Goal: Communication & Community: Participate in discussion

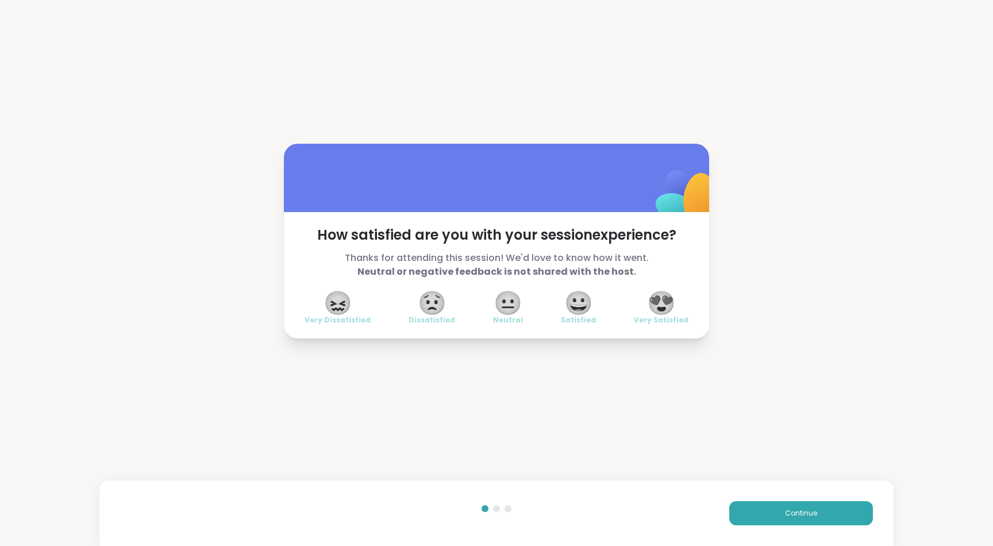
click at [669, 313] on span "😍" at bounding box center [661, 302] width 29 height 21
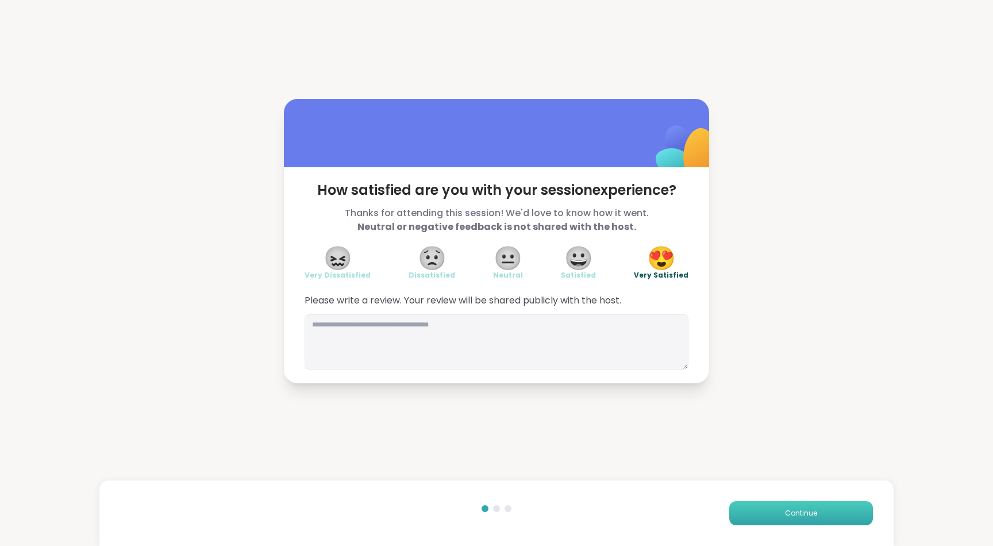
click at [790, 504] on button "Continue" at bounding box center [801, 513] width 144 height 24
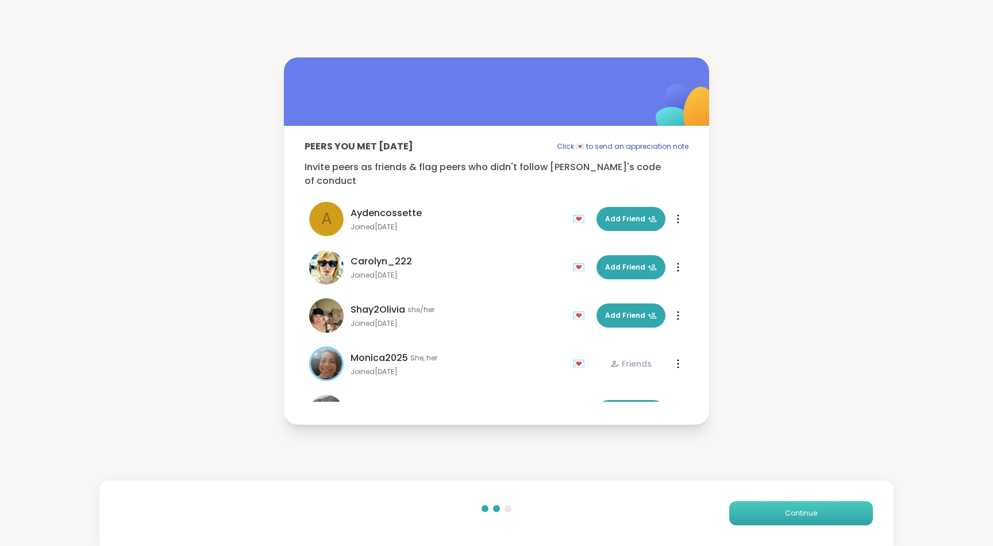
click at [790, 504] on button "Continue" at bounding box center [801, 513] width 144 height 24
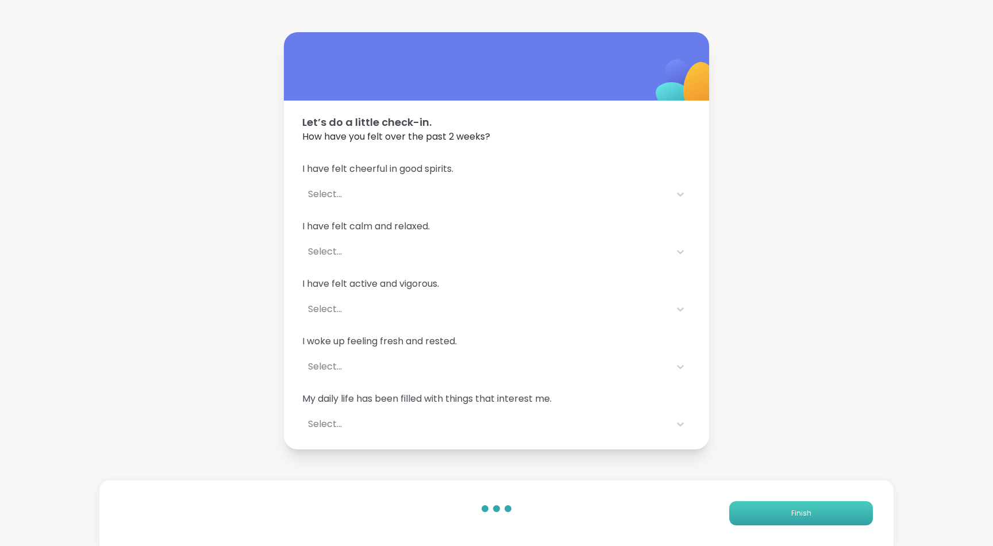
click at [790, 504] on button "Finish" at bounding box center [801, 513] width 144 height 24
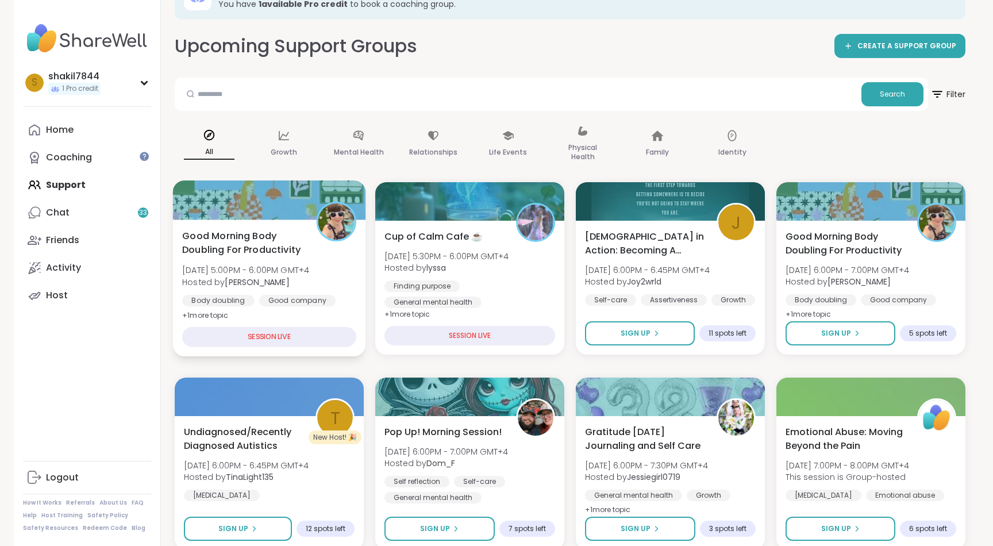
scroll to position [63, 0]
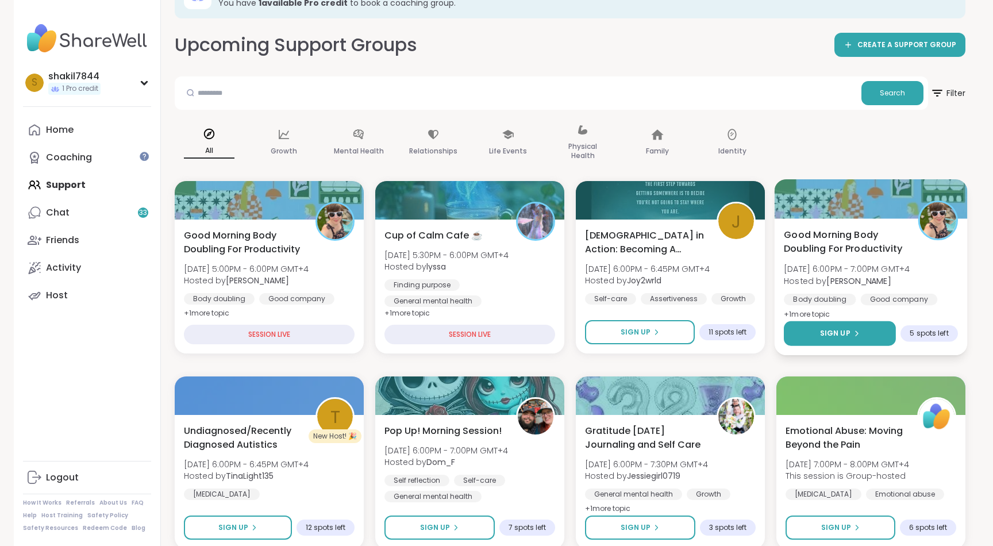
click at [829, 326] on button "Sign Up" at bounding box center [840, 333] width 112 height 25
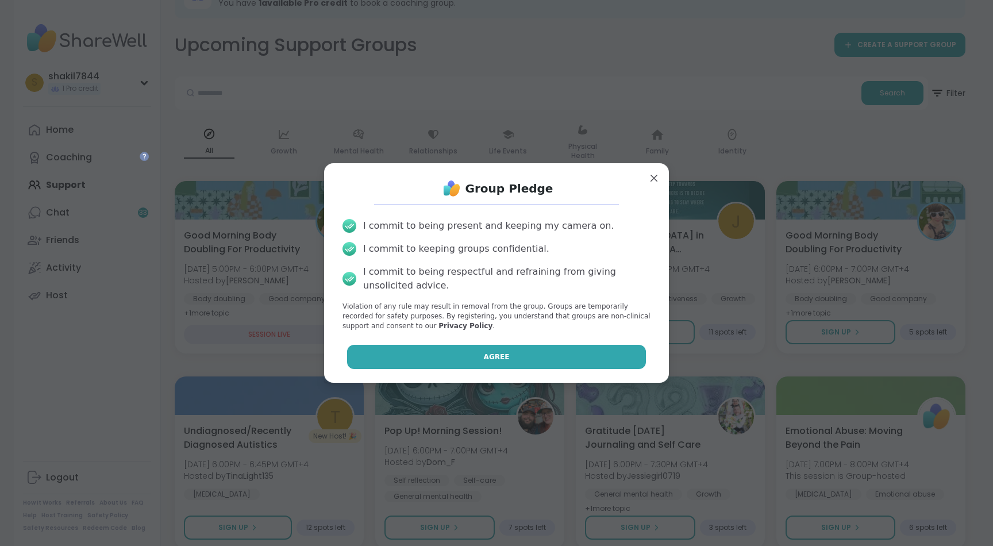
click at [503, 357] on span "Agree" at bounding box center [497, 357] width 26 height 10
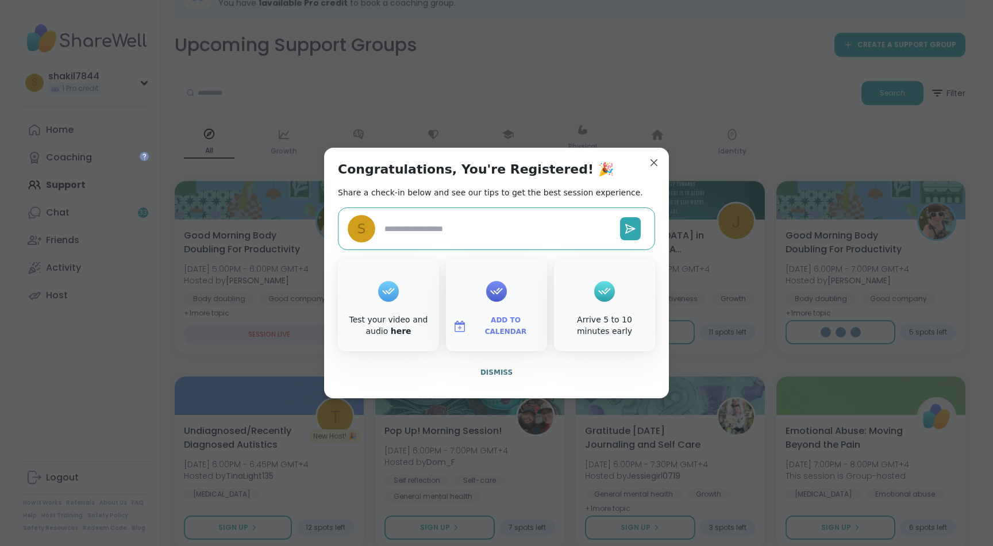
type textarea "*"
click at [507, 369] on span "Dismiss" at bounding box center [496, 372] width 32 height 8
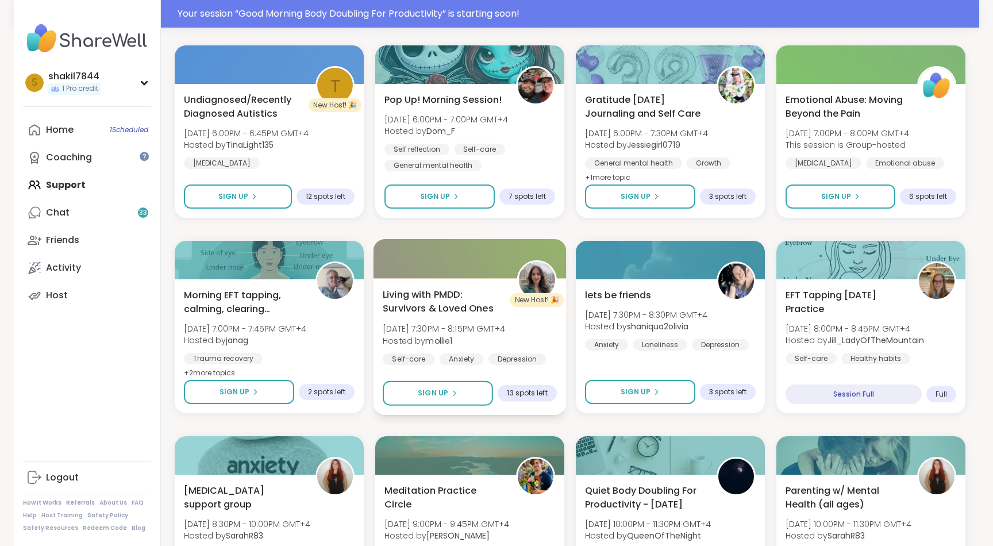
scroll to position [422, 0]
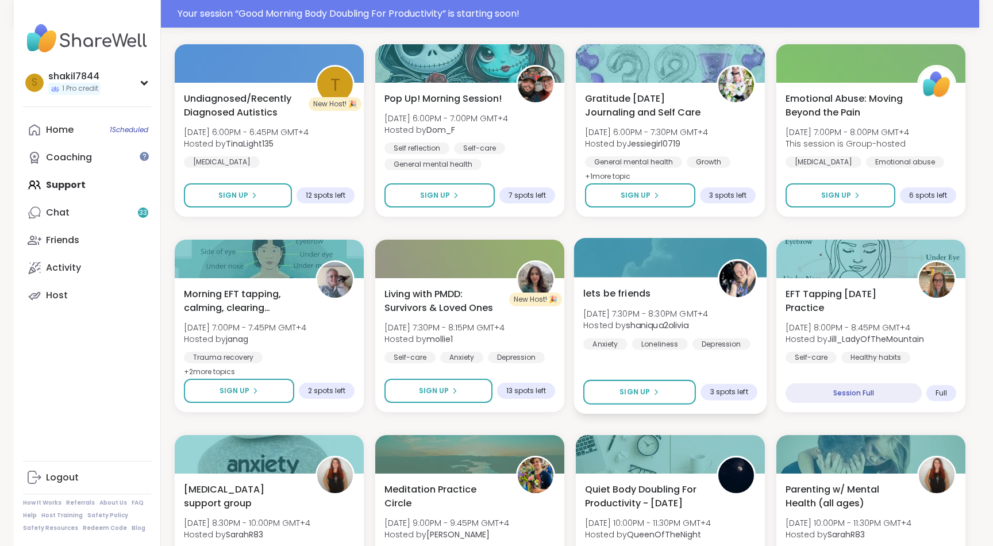
click at [724, 283] on img at bounding box center [737, 279] width 36 height 36
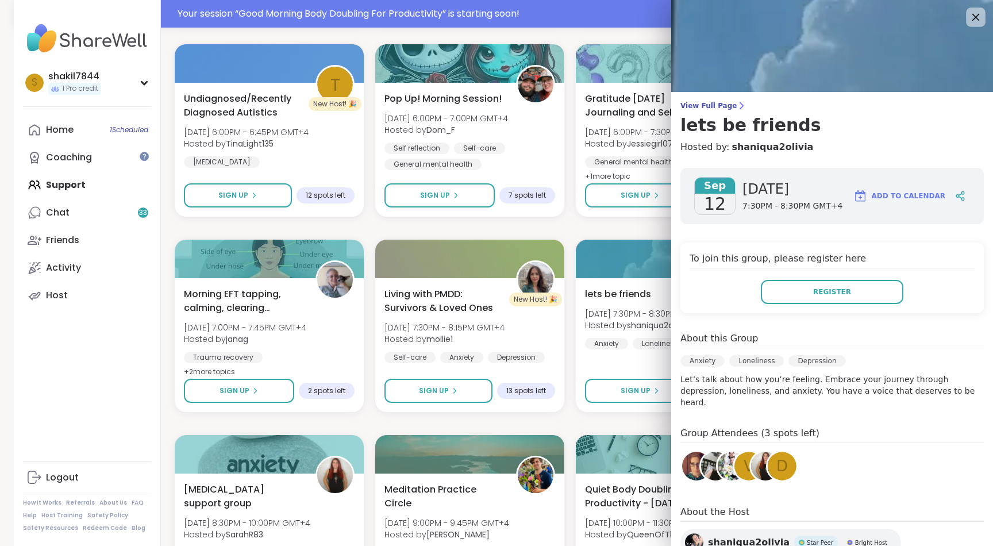
click at [978, 17] on icon at bounding box center [975, 17] width 14 height 14
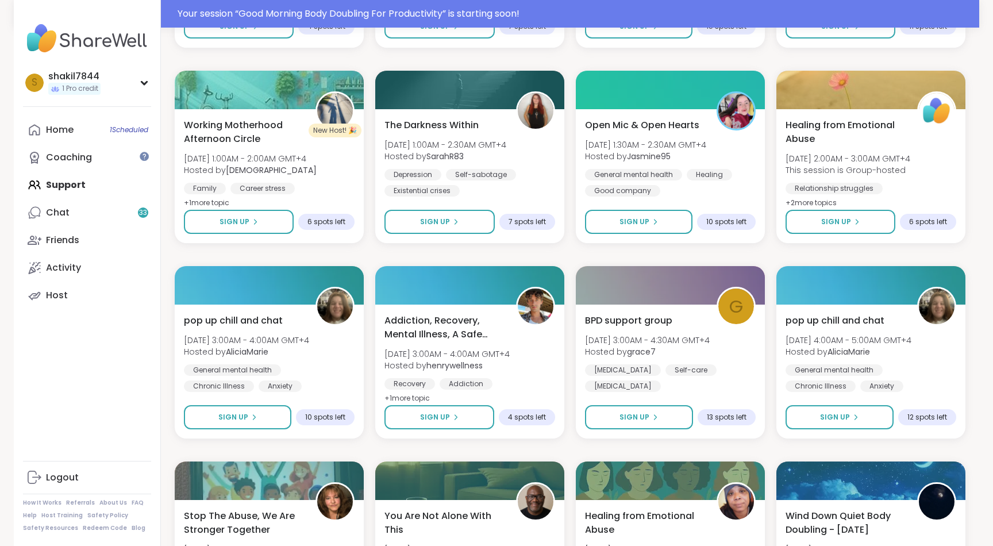
scroll to position [1195, 0]
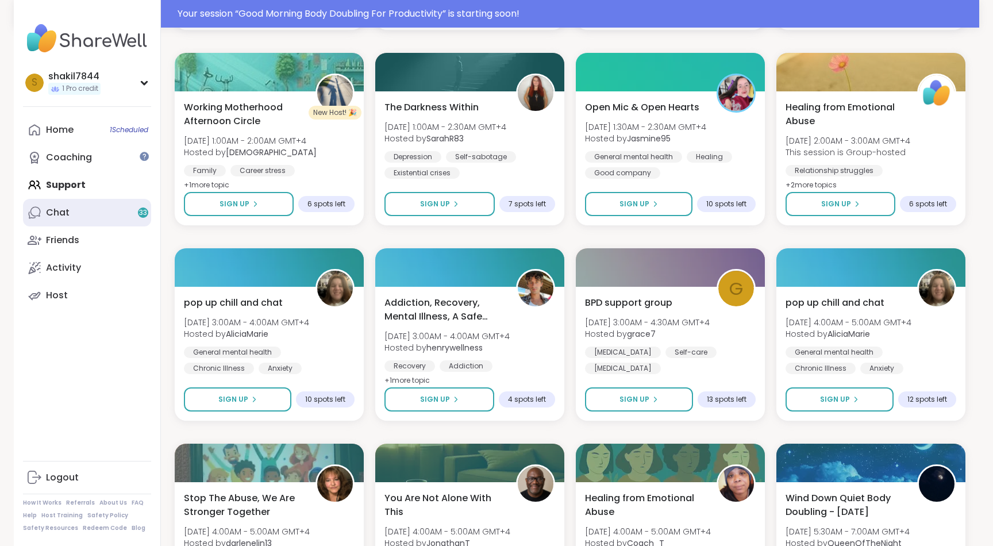
click at [102, 225] on link "Chat 33" at bounding box center [87, 213] width 128 height 28
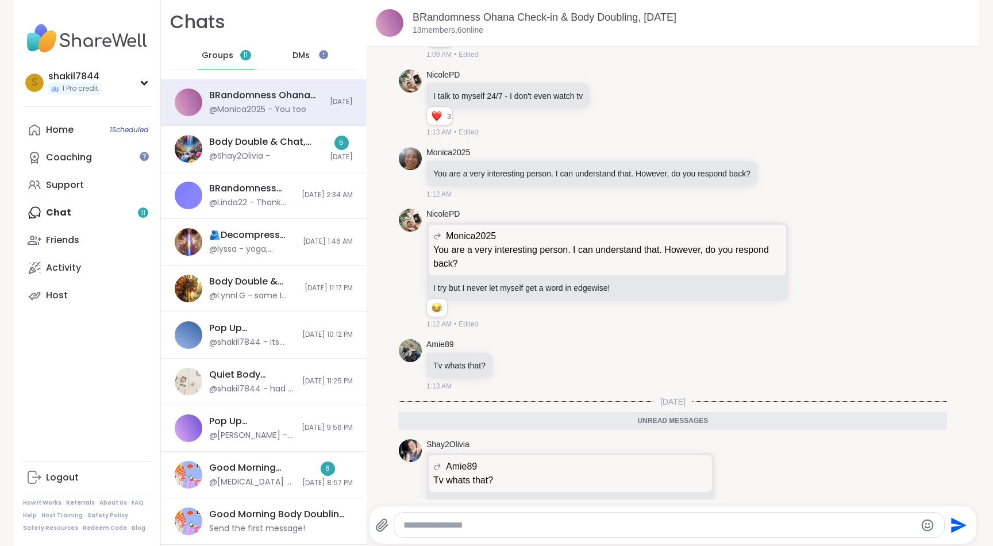
scroll to position [1581, 0]
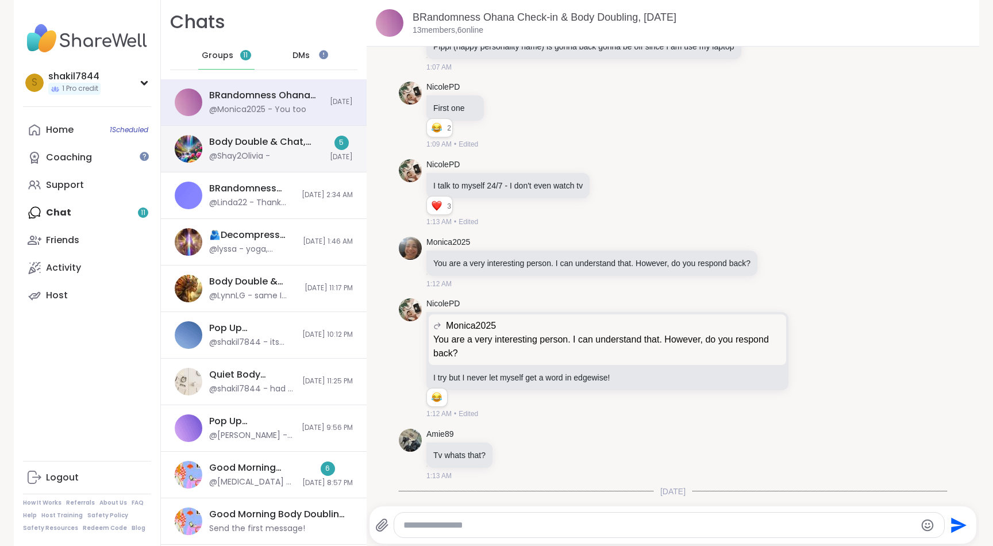
click at [299, 163] on div "Body Double & Chat, [DATE] @Shay2Olivia - 5 [DATE]" at bounding box center [264, 149] width 206 height 47
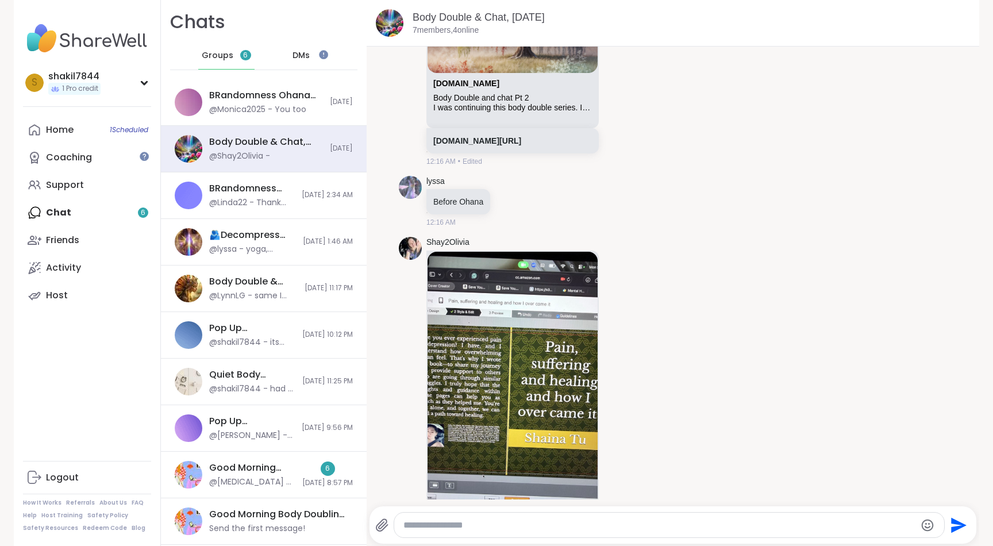
scroll to position [1354, 0]
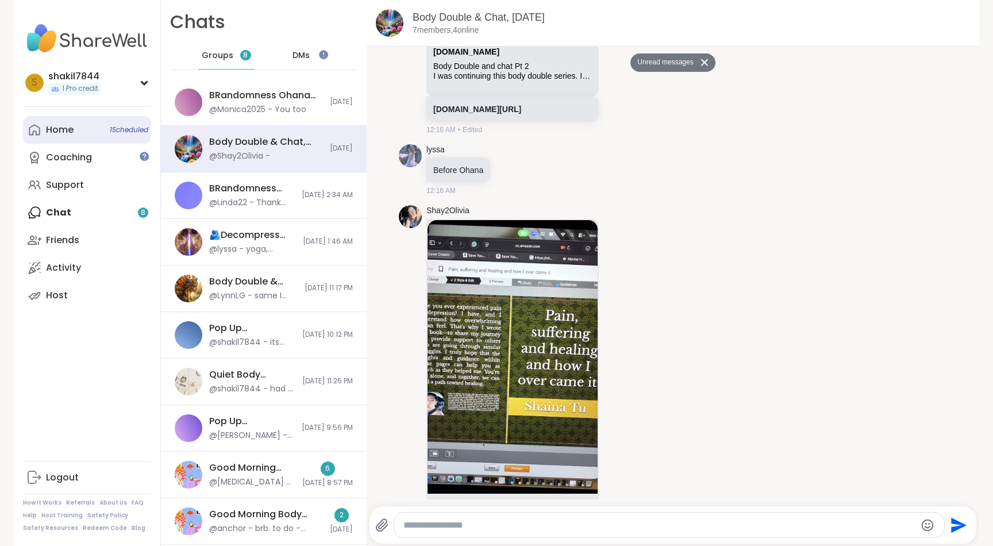
click at [62, 128] on div "Home 1 Scheduled" at bounding box center [60, 130] width 28 height 13
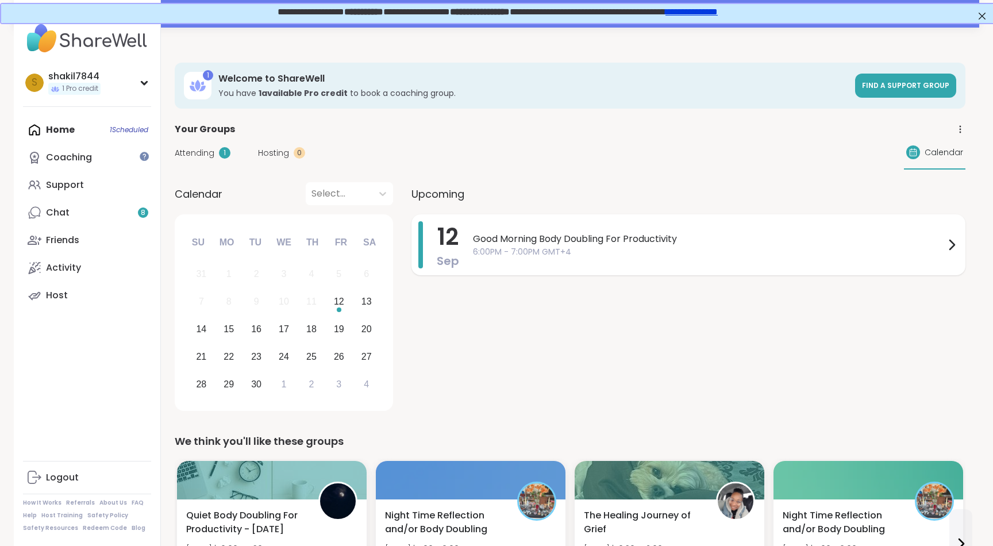
click at [631, 249] on span "6:00PM - 7:00PM GMT+4" at bounding box center [709, 252] width 472 height 12
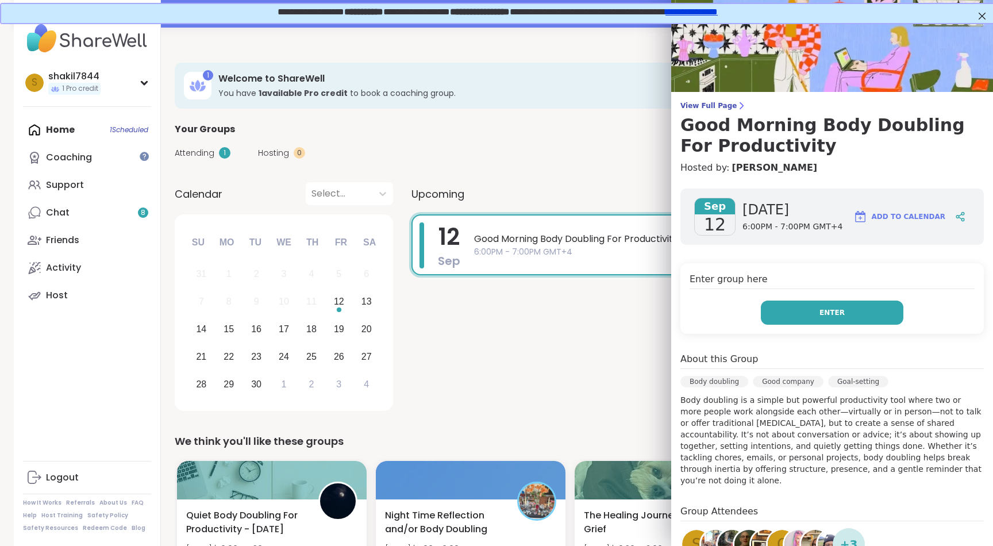
click at [853, 318] on button "Enter" at bounding box center [832, 313] width 142 height 24
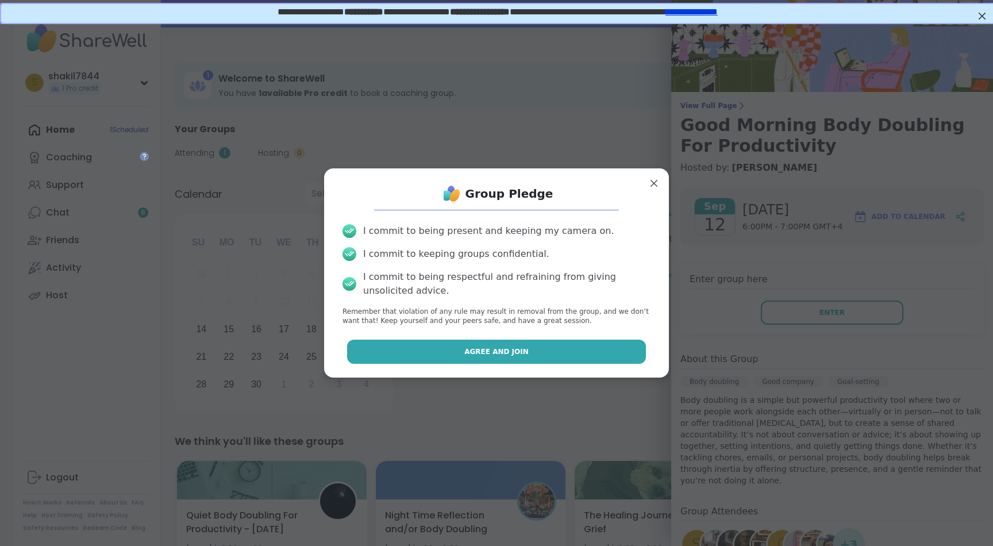
click at [569, 359] on button "Agree and Join" at bounding box center [496, 352] width 299 height 24
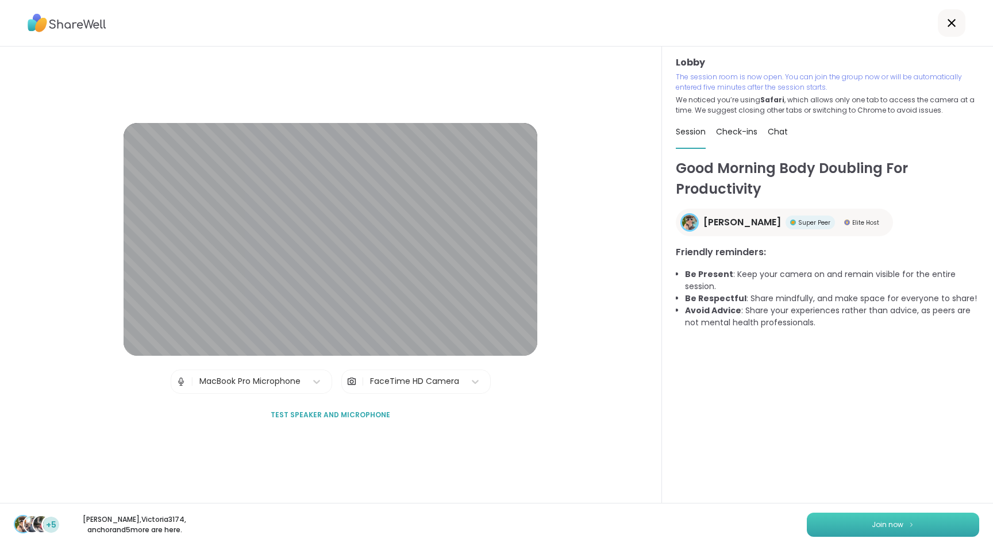
click at [867, 517] on button "Join now" at bounding box center [893, 525] width 172 height 24
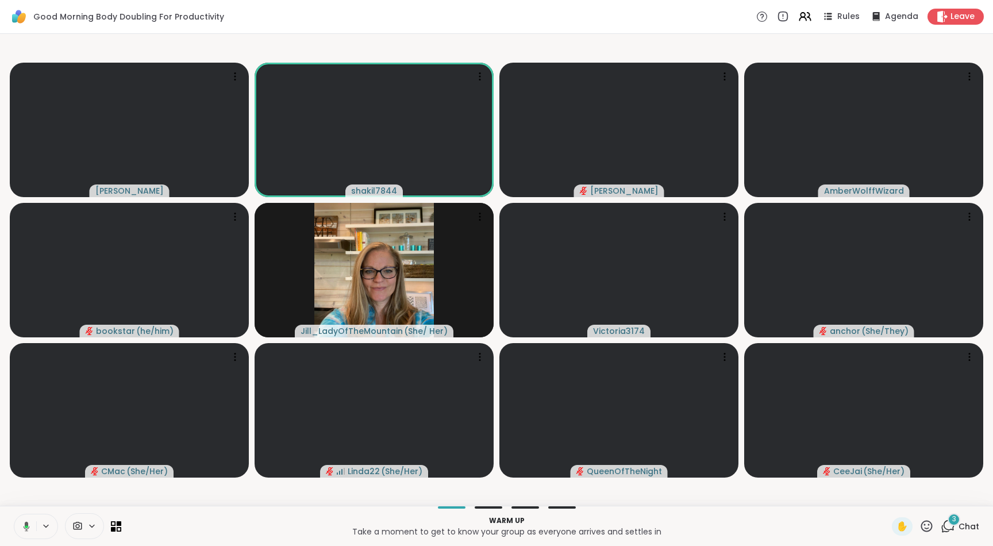
click at [950, 525] on icon at bounding box center [948, 526] width 14 height 14
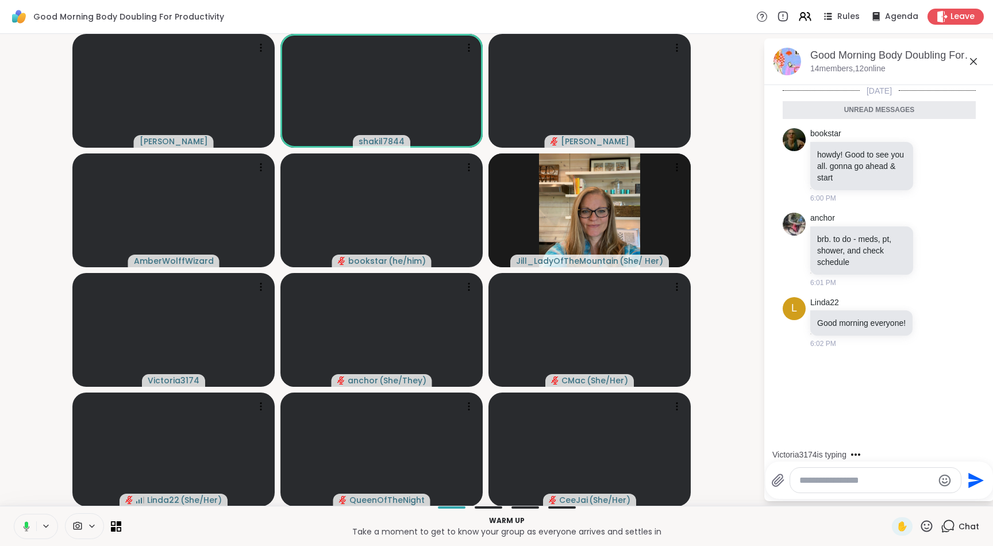
click at [857, 482] on textarea "Type your message" at bounding box center [866, 480] width 134 height 11
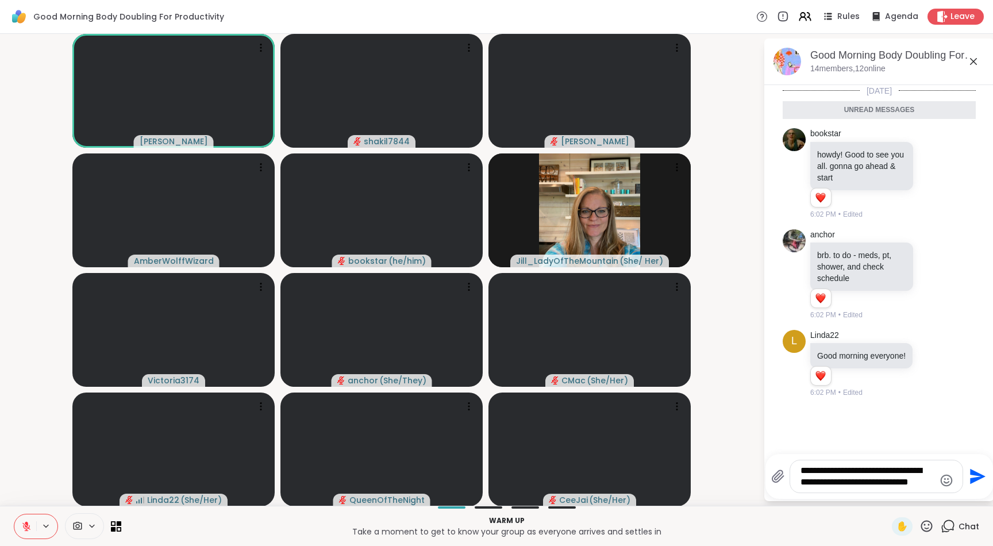
type textarea "**********"
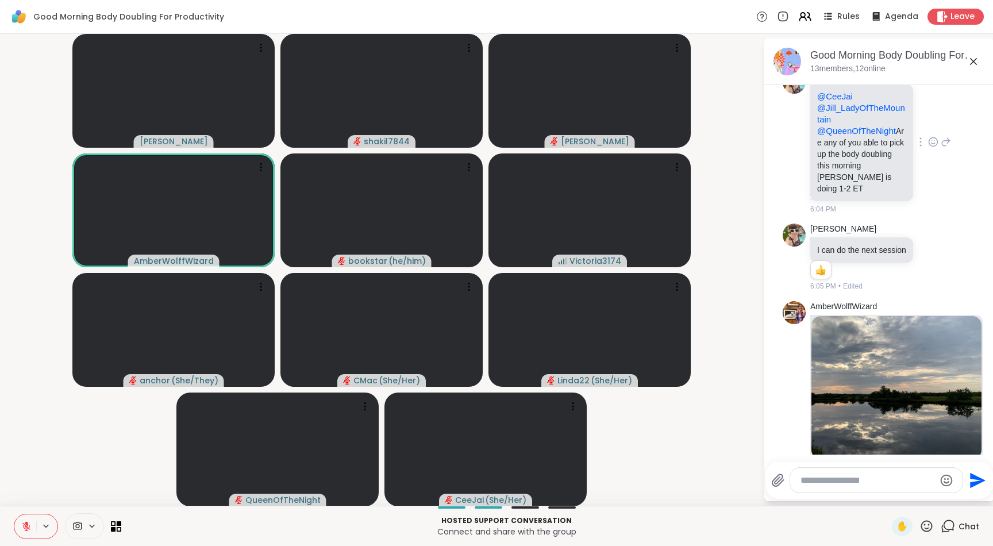
scroll to position [757, 0]
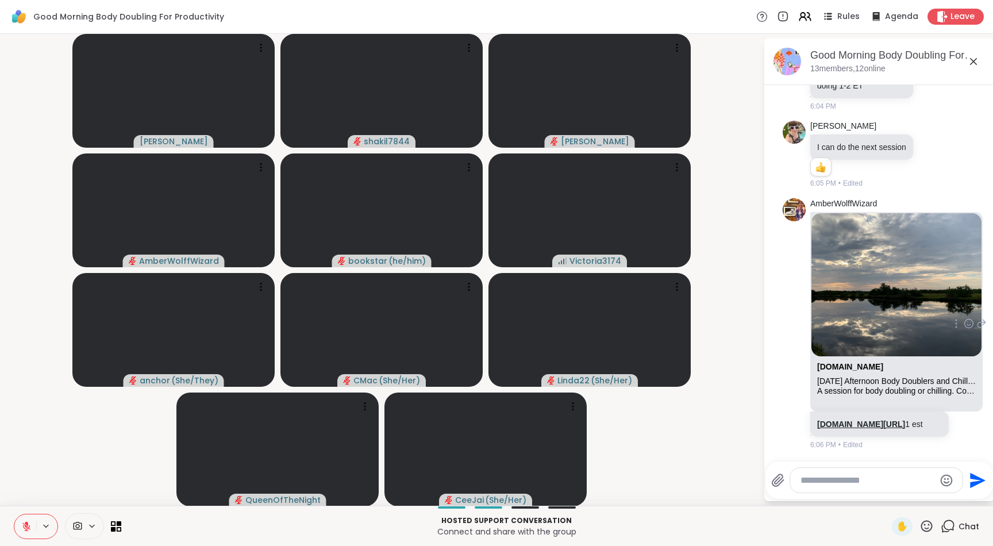
click at [856, 419] on link "[DOMAIN_NAME][URL]" at bounding box center [861, 423] width 88 height 9
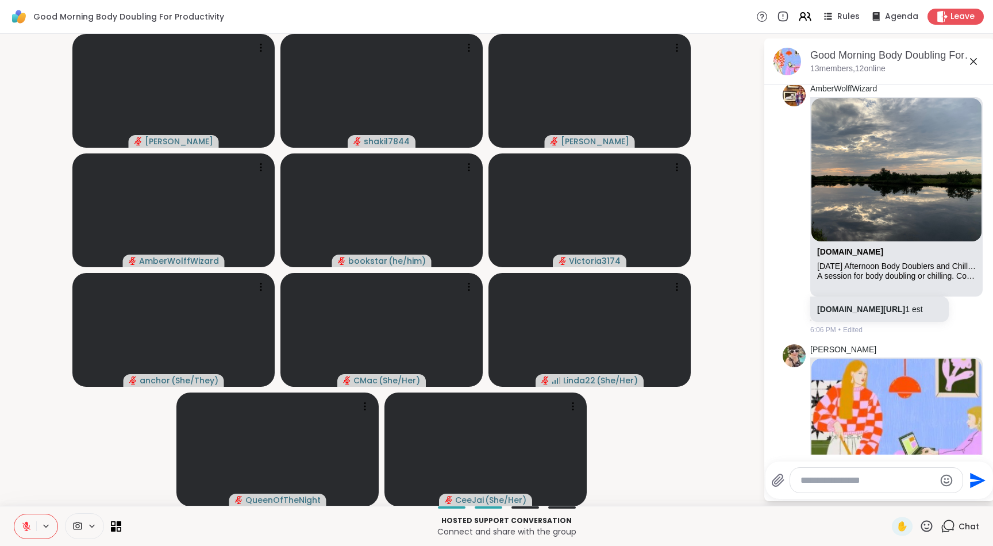
scroll to position [1038, 0]
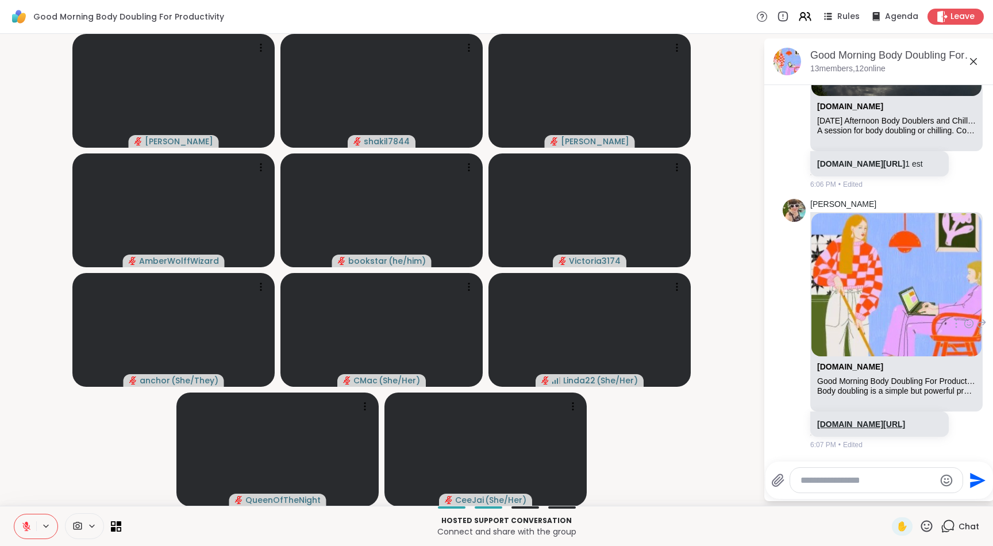
click at [855, 419] on link "[DOMAIN_NAME][URL]" at bounding box center [861, 423] width 88 height 9
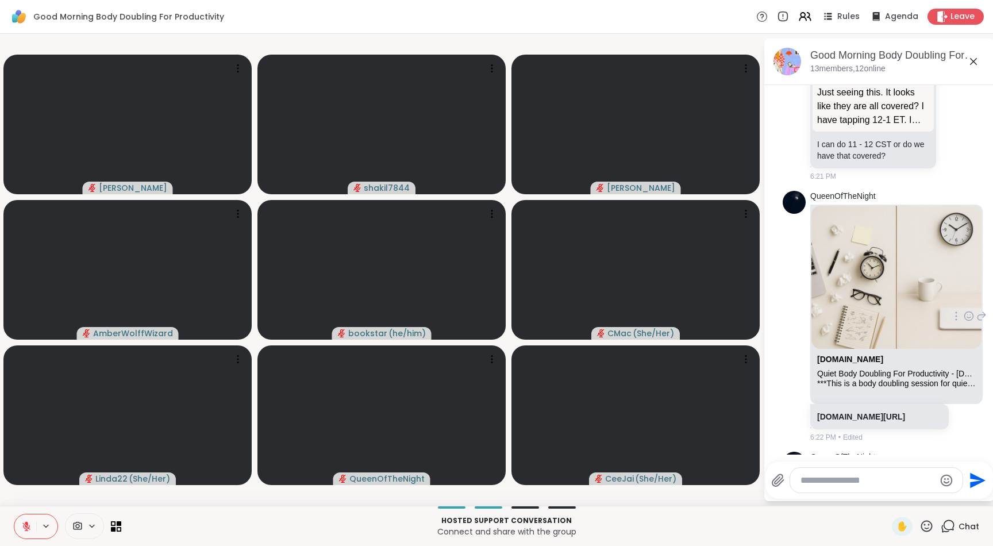
scroll to position [2001, 0]
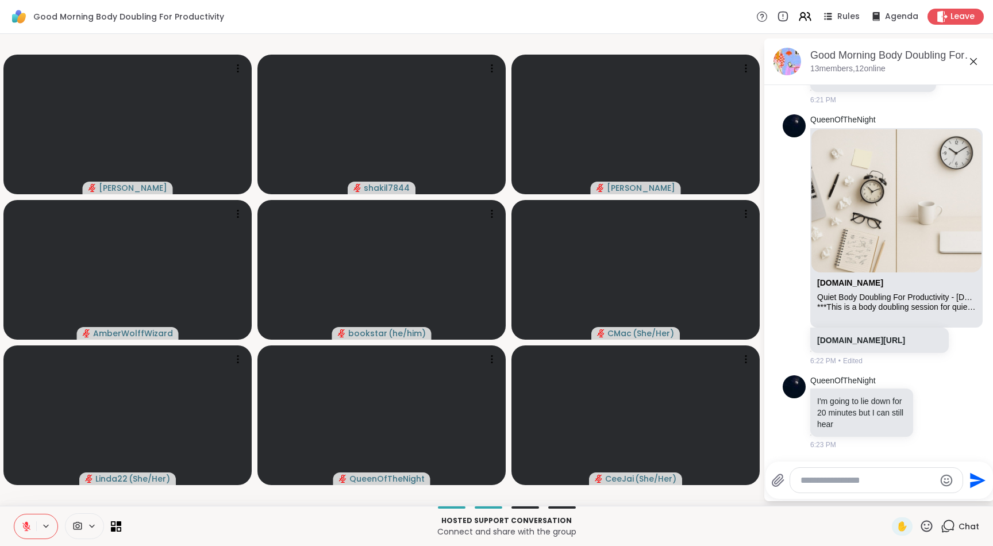
click at [865, 481] on textarea "Type your message" at bounding box center [867, 480] width 134 height 11
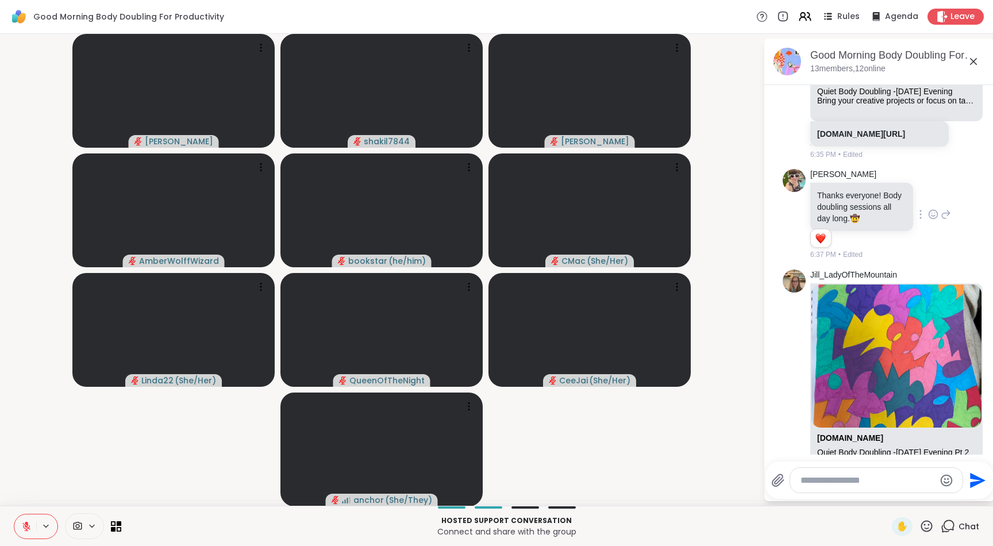
scroll to position [2664, 0]
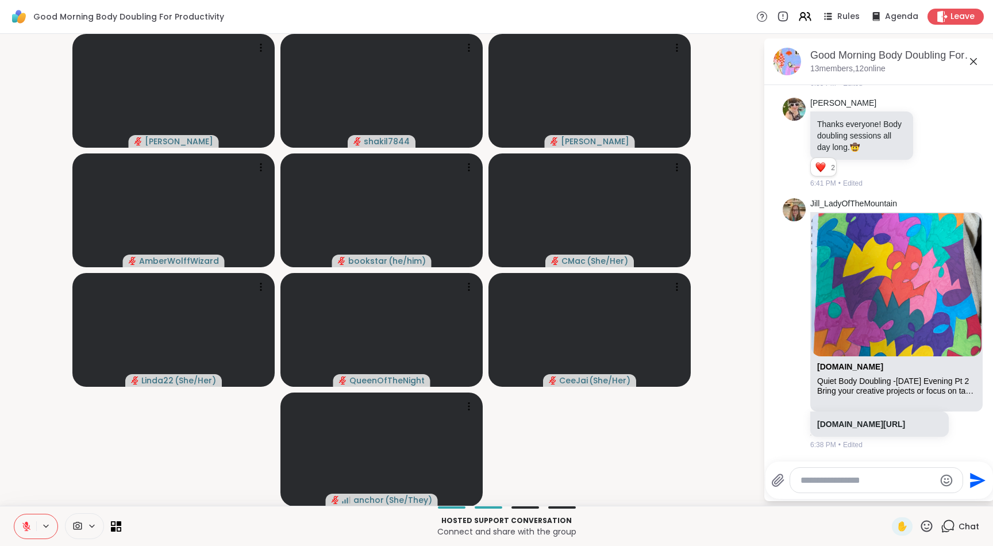
click at [861, 478] on textarea "Type your message" at bounding box center [867, 480] width 134 height 11
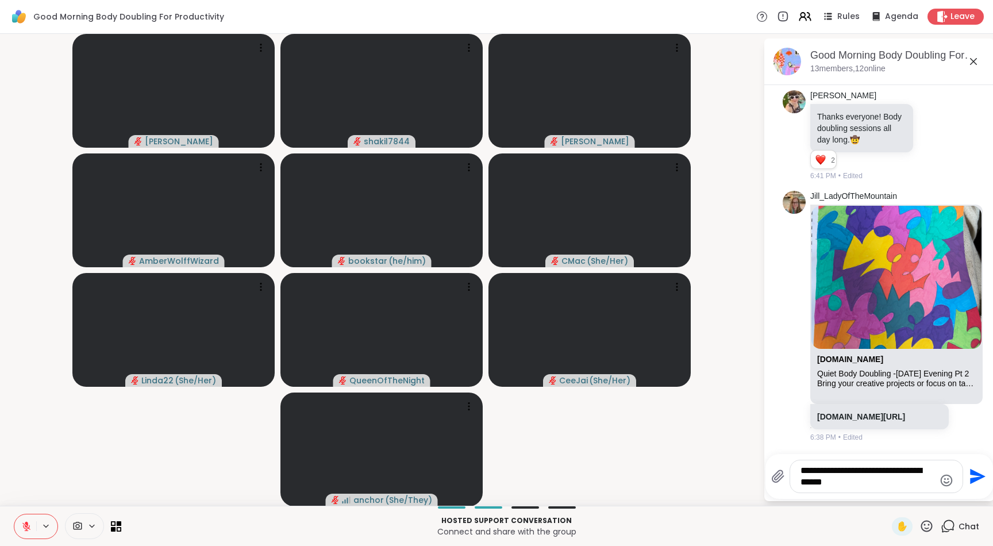
type textarea "**********"
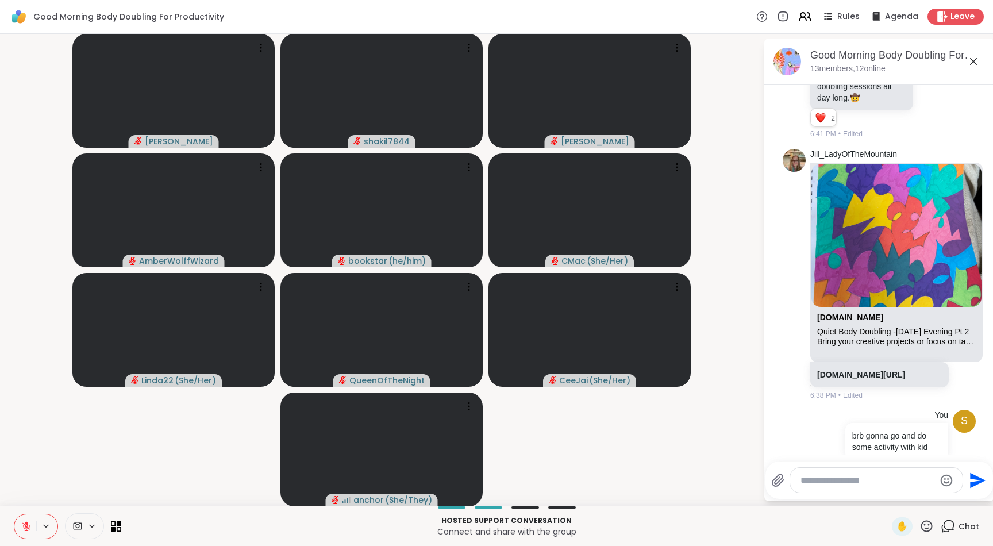
scroll to position [2736, 0]
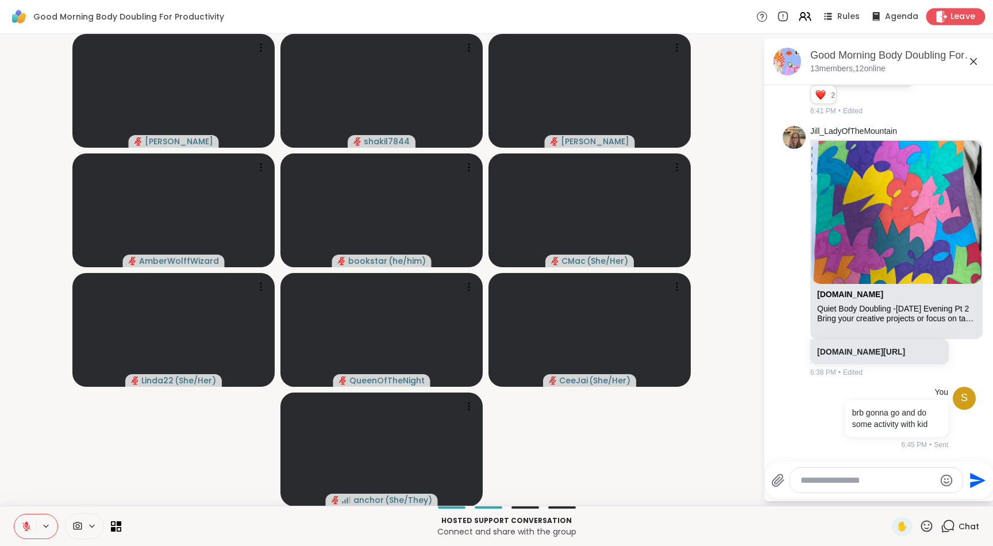
click at [950, 16] on div "Leave" at bounding box center [955, 16] width 59 height 17
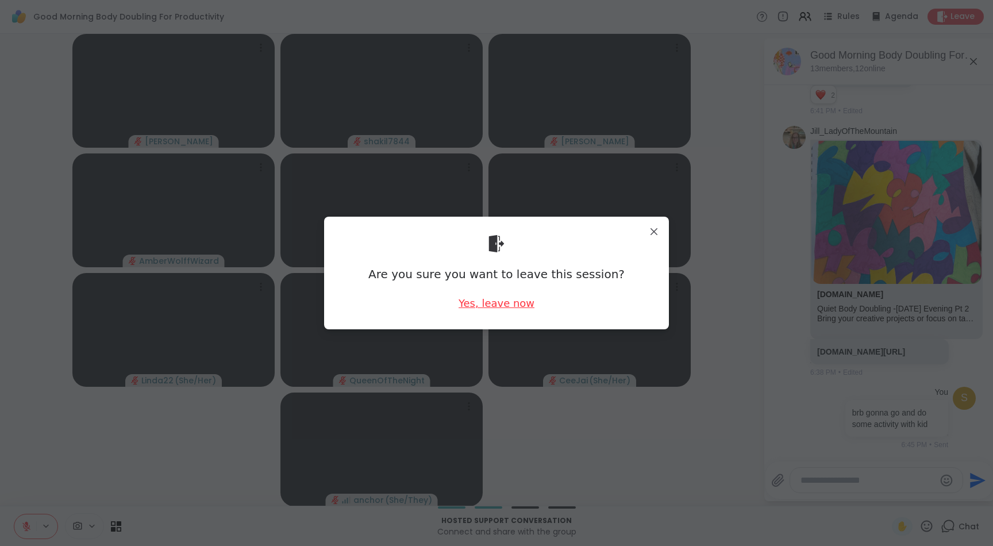
click at [500, 299] on div "Yes, leave now" at bounding box center [497, 303] width 76 height 14
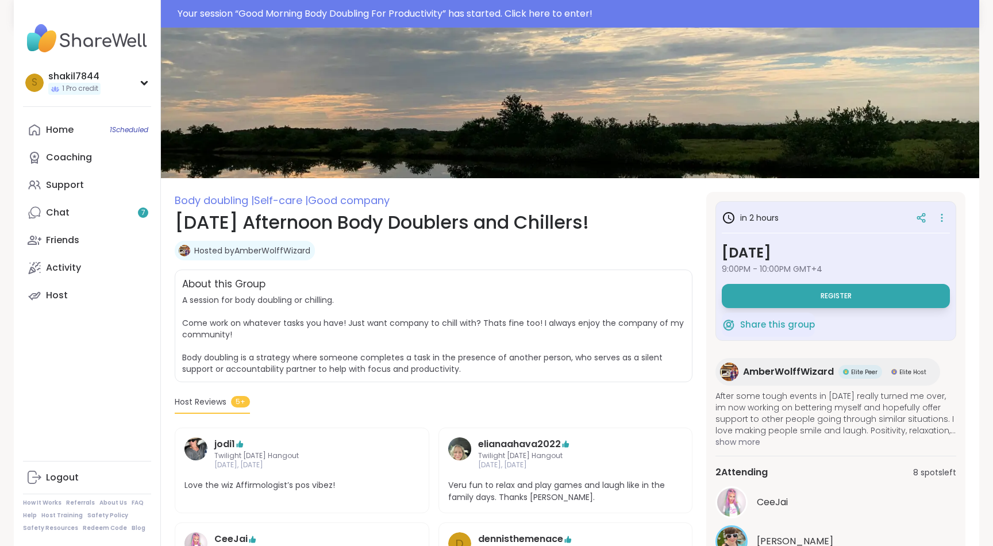
click at [820, 298] on span "Register" at bounding box center [835, 295] width 31 height 9
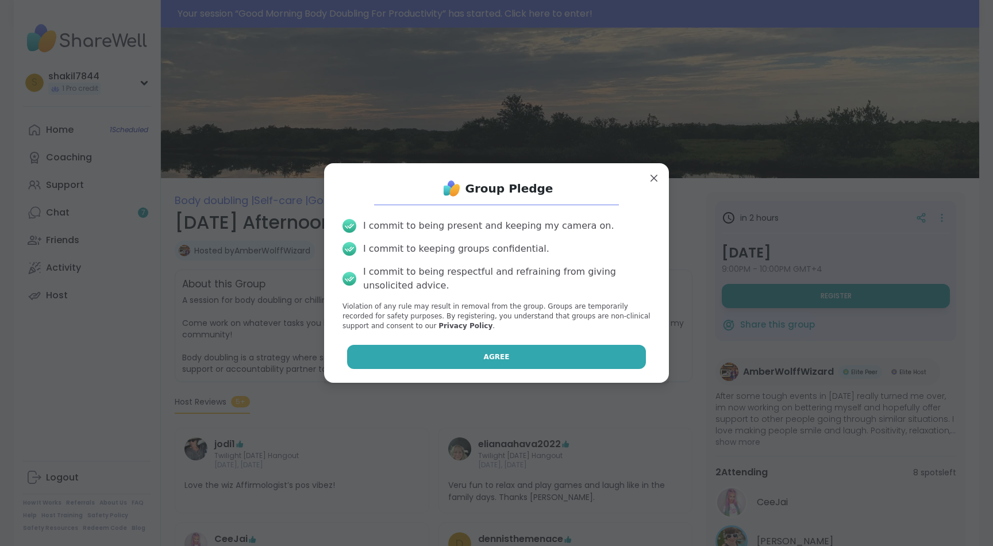
click at [518, 361] on button "Agree" at bounding box center [496, 357] width 299 height 24
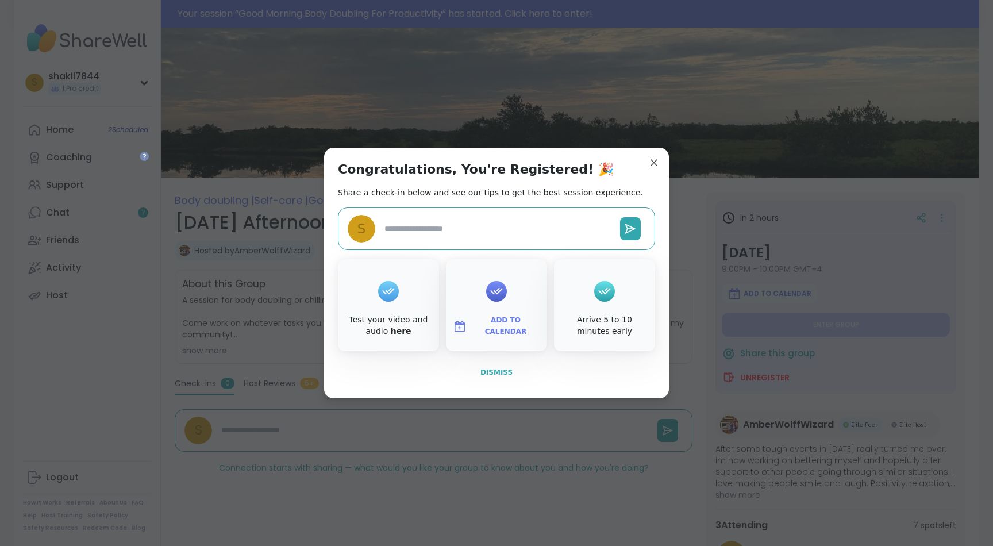
click at [500, 369] on span "Dismiss" at bounding box center [496, 372] width 32 height 8
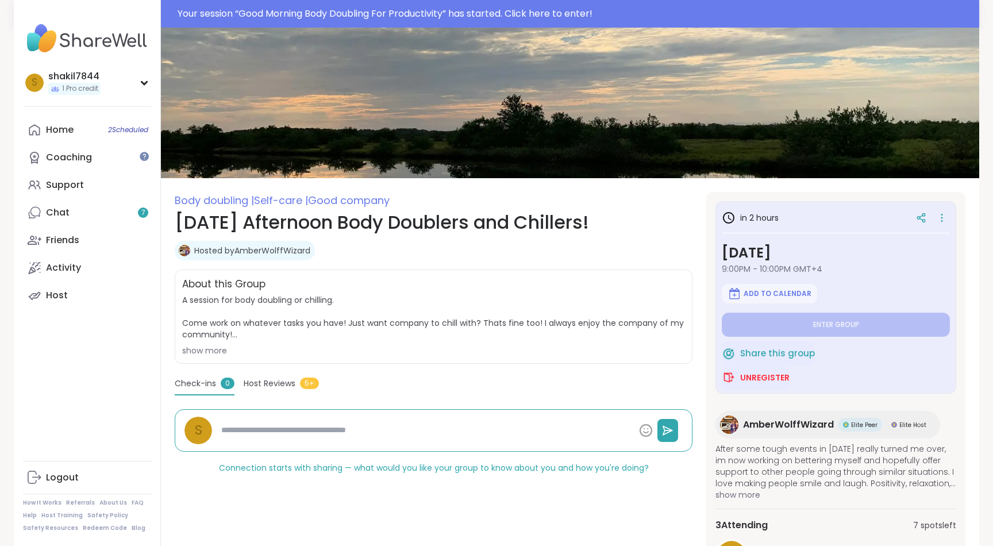
click at [480, 328] on span "A session for body doubling or chilling. Come work on whatever tasks you have! …" at bounding box center [433, 317] width 503 height 46
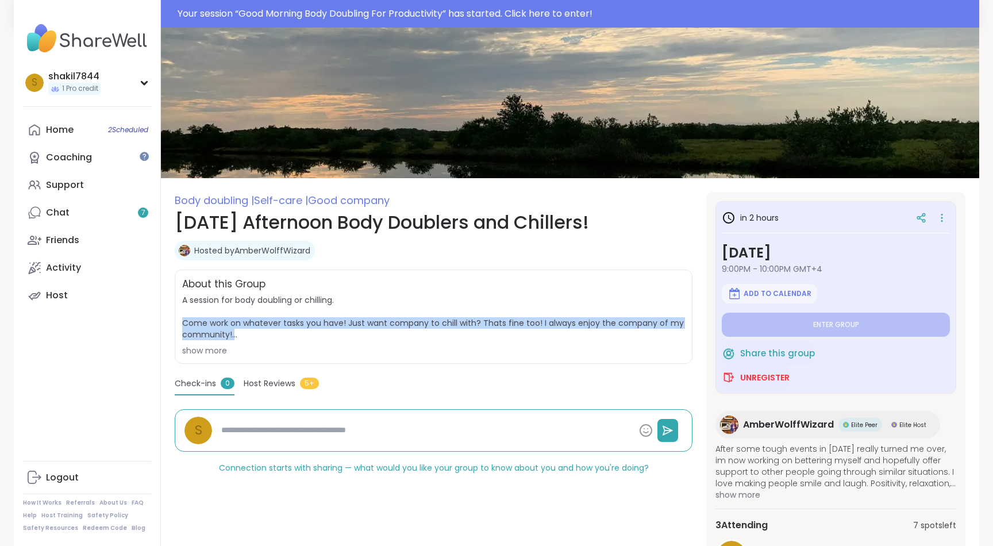
click at [480, 328] on span "A session for body doubling or chilling. Come work on whatever tasks you have! …" at bounding box center [433, 317] width 503 height 46
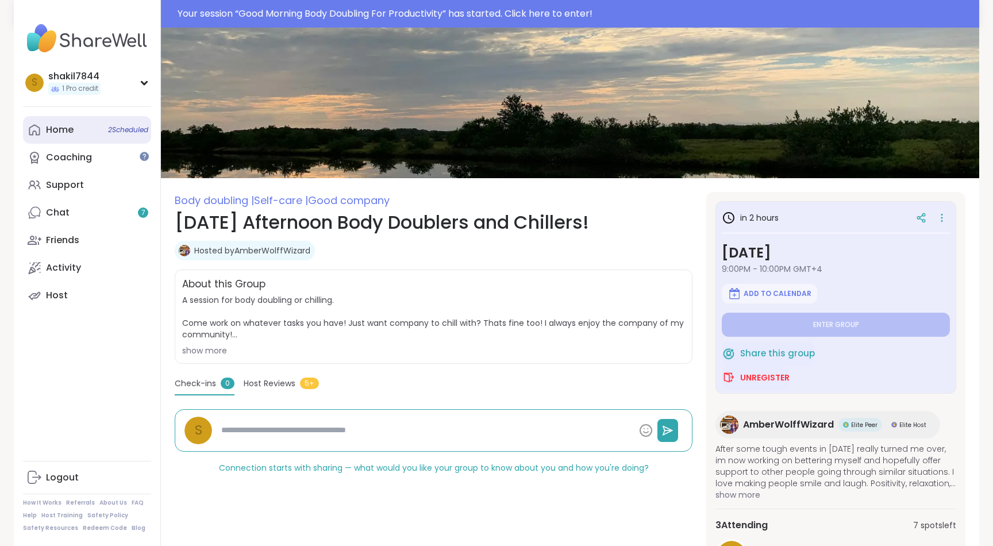
click at [60, 133] on div "Home 2 Scheduled" at bounding box center [60, 130] width 28 height 13
type textarea "*"
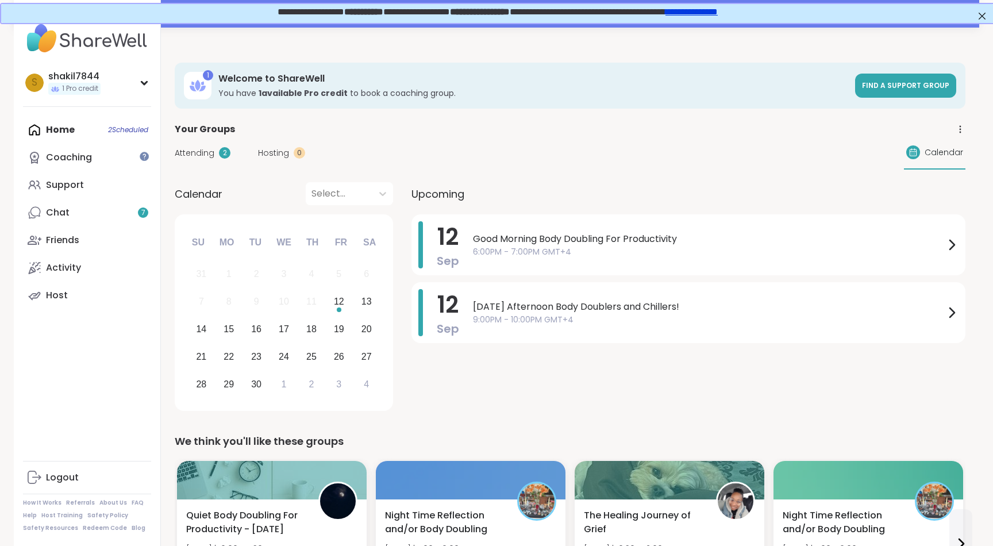
click at [271, 155] on span "Hosting" at bounding box center [273, 153] width 31 height 12
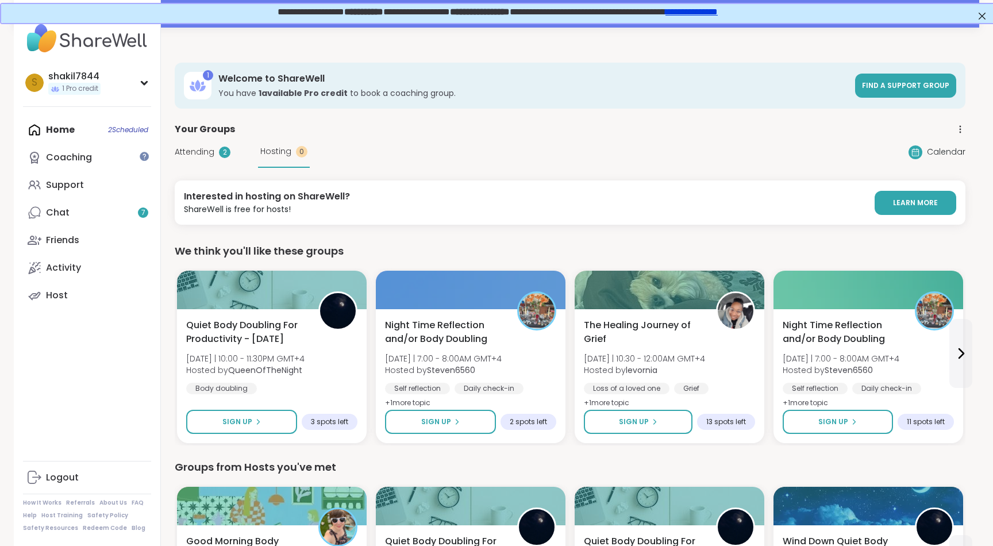
click at [210, 156] on span "Attending" at bounding box center [195, 152] width 40 height 12
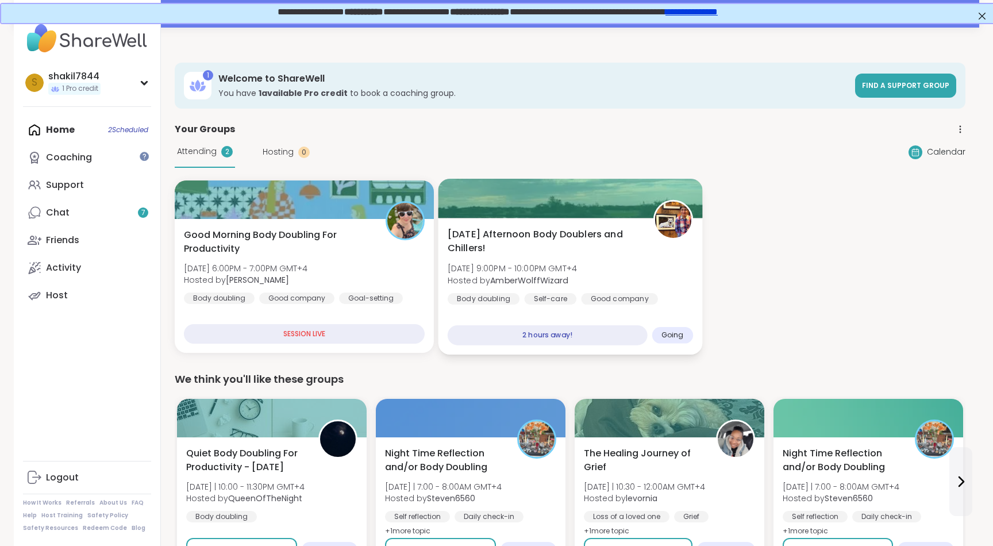
click at [597, 236] on span "[DATE] Afternoon Body Doublers and Chillers!" at bounding box center [543, 242] width 192 height 28
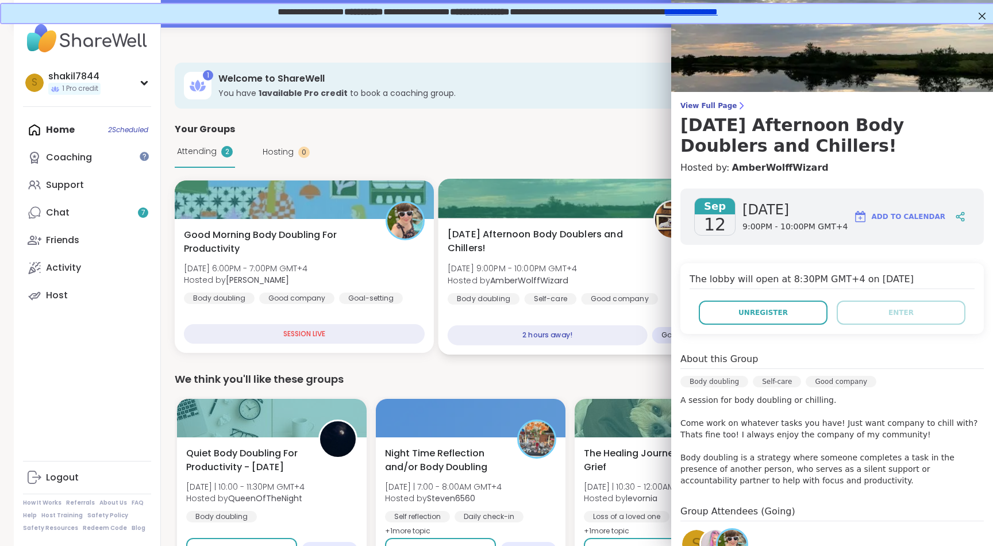
click at [597, 236] on span "[DATE] Afternoon Body Doublers and Chillers!" at bounding box center [543, 242] width 192 height 28
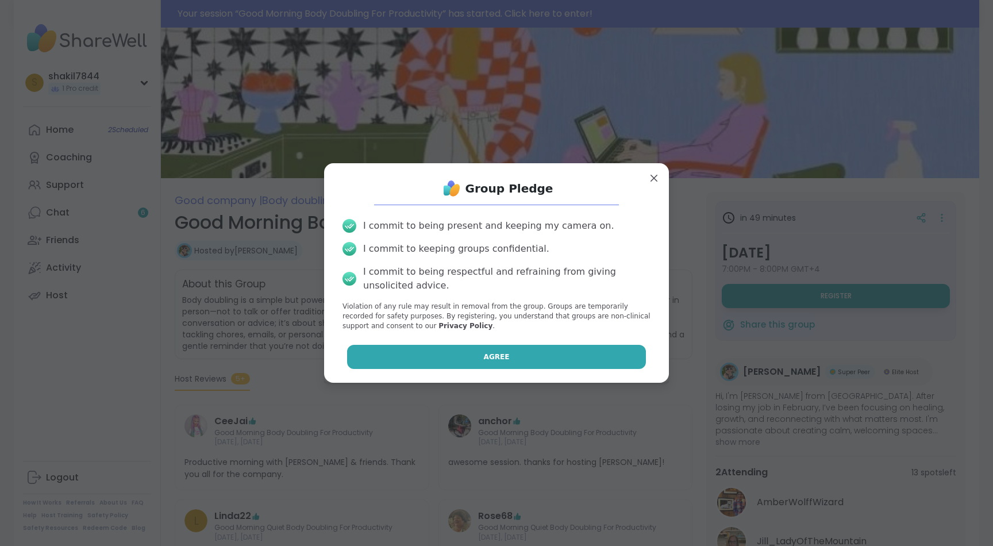
click at [458, 349] on button "Agree" at bounding box center [496, 357] width 299 height 24
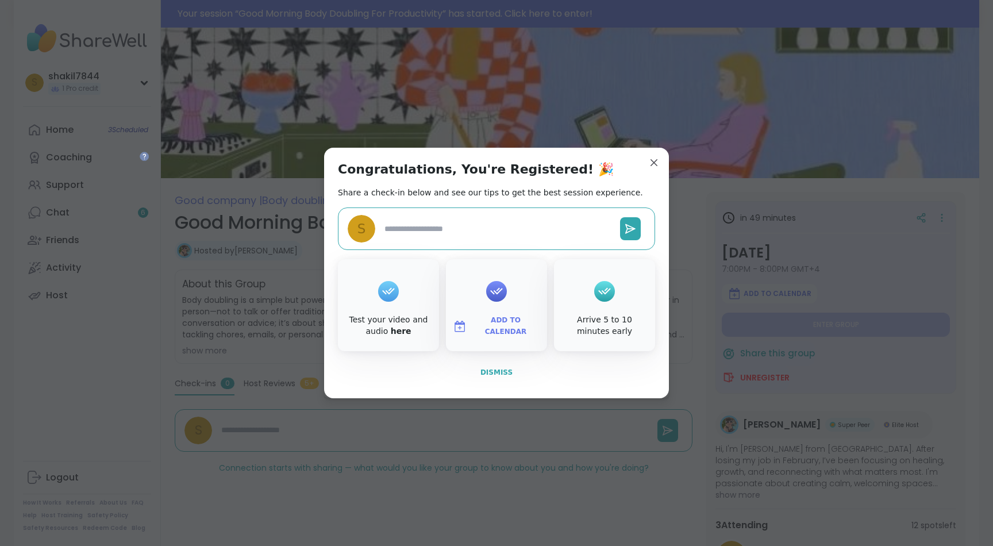
click at [501, 373] on span "Dismiss" at bounding box center [496, 372] width 32 height 8
type textarea "*"
